Goal: Information Seeking & Learning: Learn about a topic

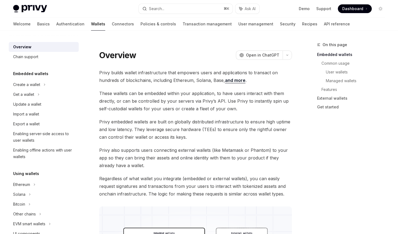
scroll to position [239, 0]
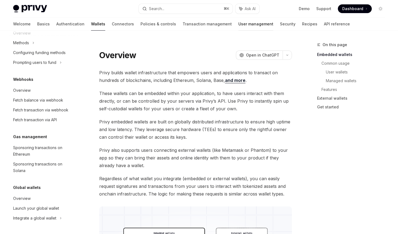
click at [238, 25] on link "User management" at bounding box center [255, 23] width 35 height 13
type textarea "*"
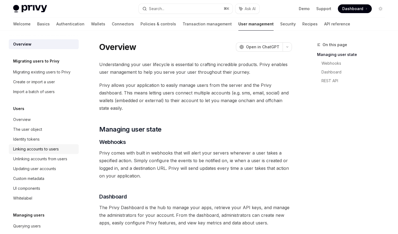
scroll to position [75, 0]
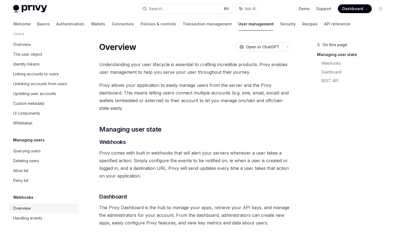
click at [44, 210] on div "Overview" at bounding box center [44, 208] width 62 height 7
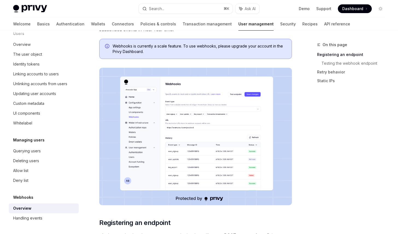
scroll to position [72, 0]
